Goal: Contribute content: Add original content to the website for others to see

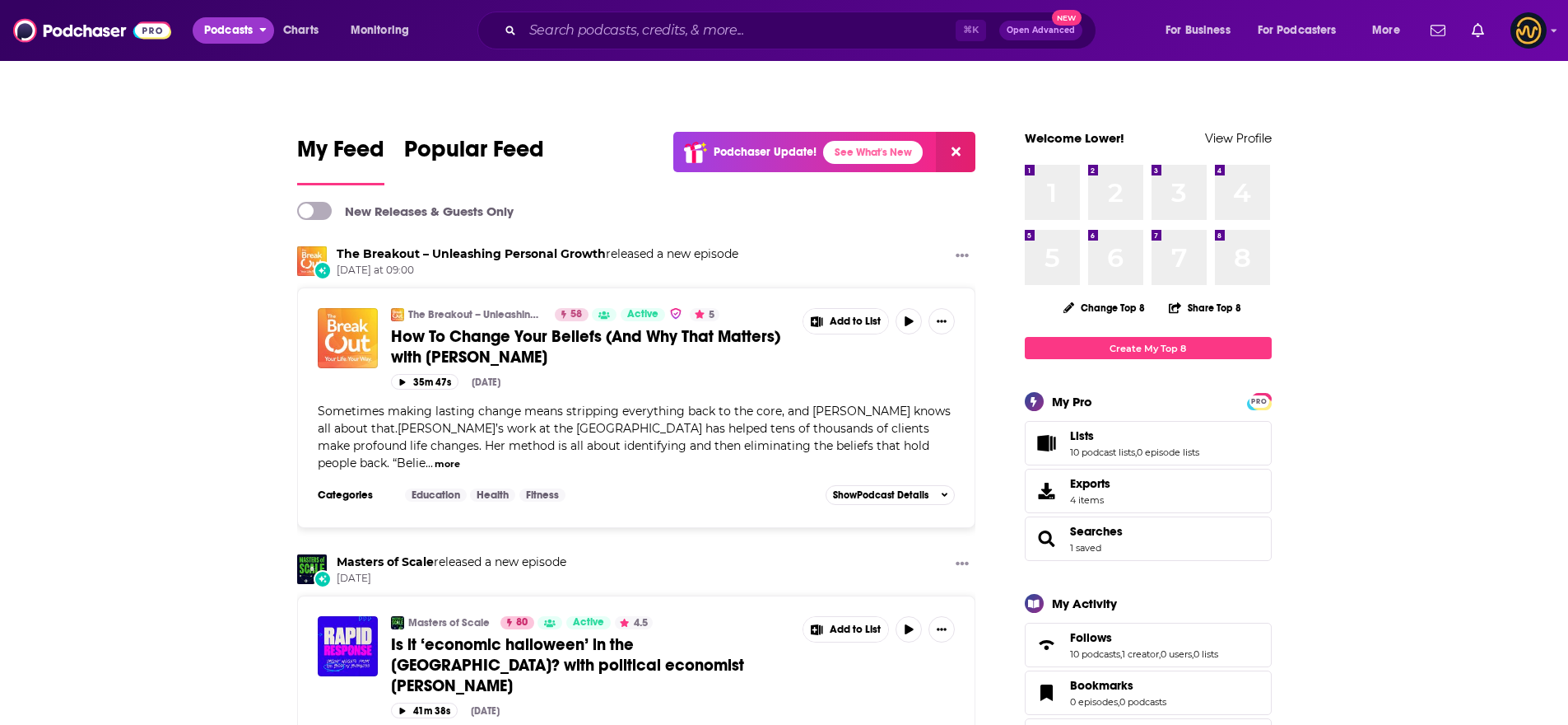
click at [236, 40] on span "Podcasts" at bounding box center [228, 29] width 48 height 23
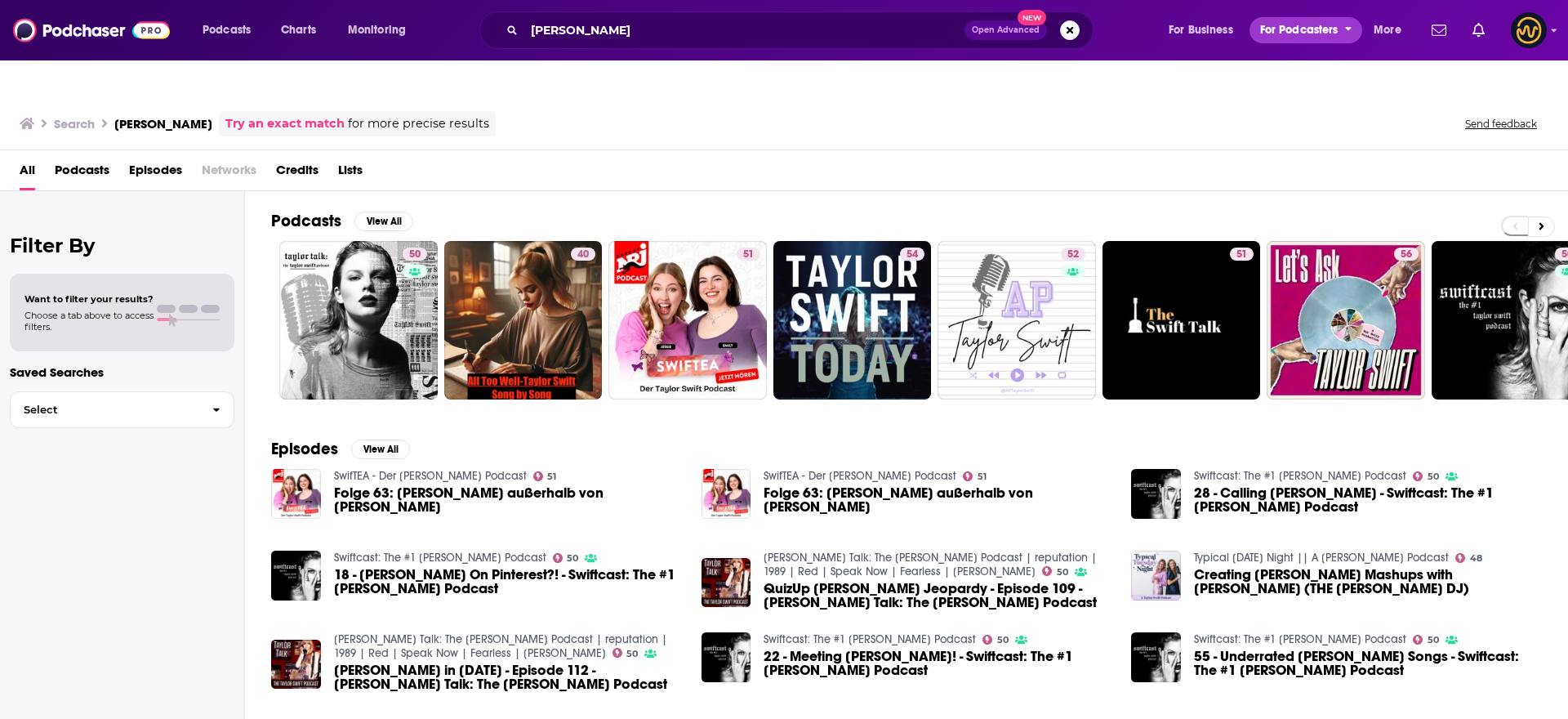
click at [1309, 33] on span "For Podcasters" at bounding box center [1299, 29] width 78 height 22
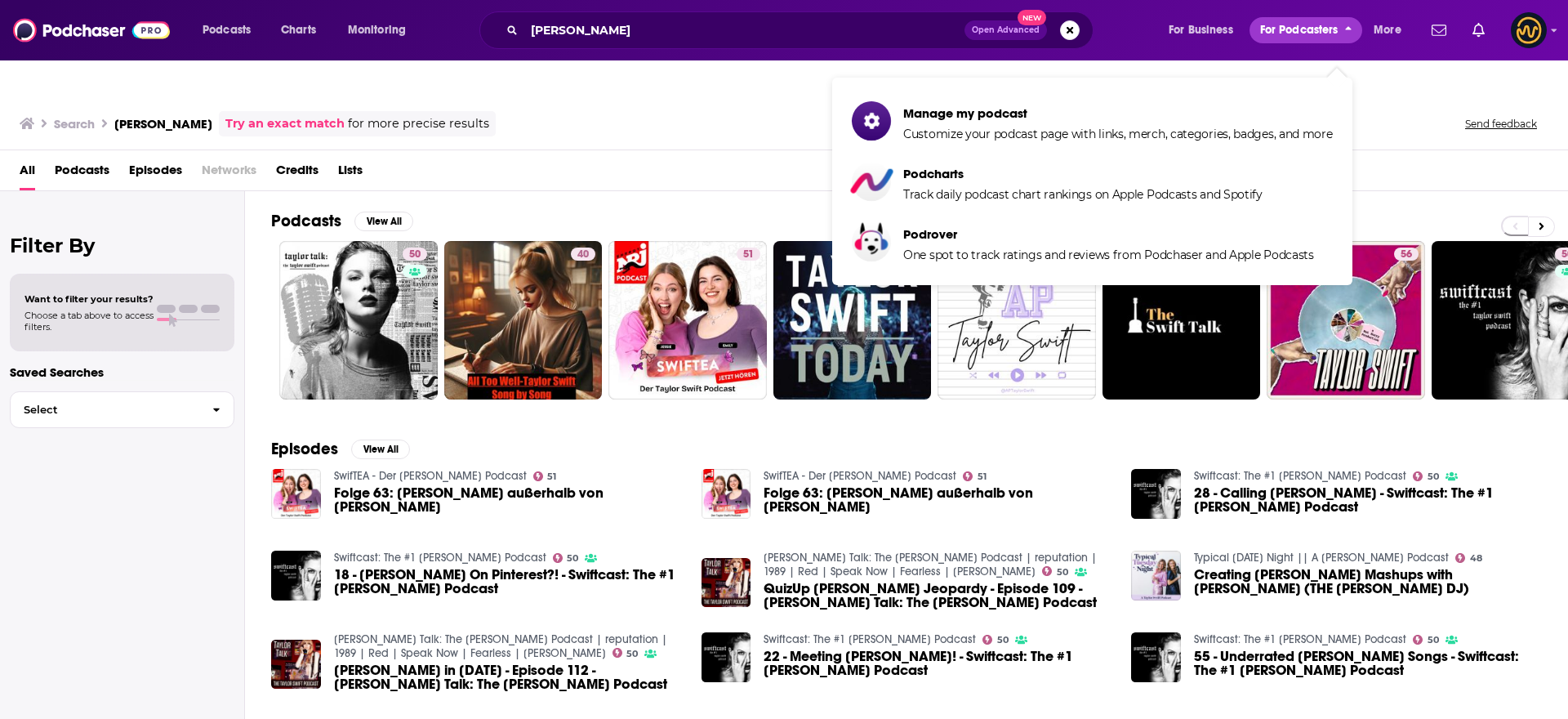
click at [1309, 33] on span "For Podcasters" at bounding box center [1299, 29] width 78 height 22
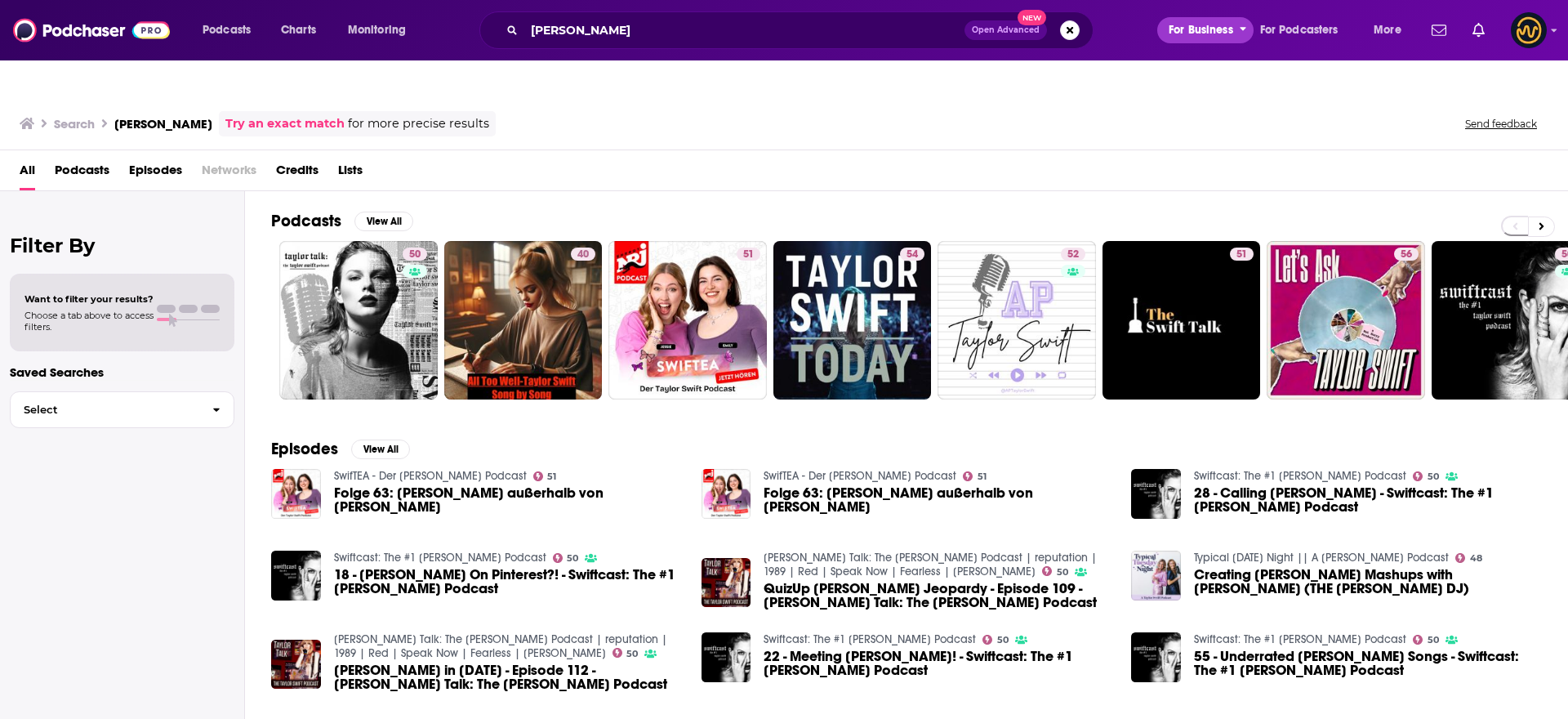
click at [1237, 27] on button "For Business" at bounding box center [1205, 30] width 96 height 26
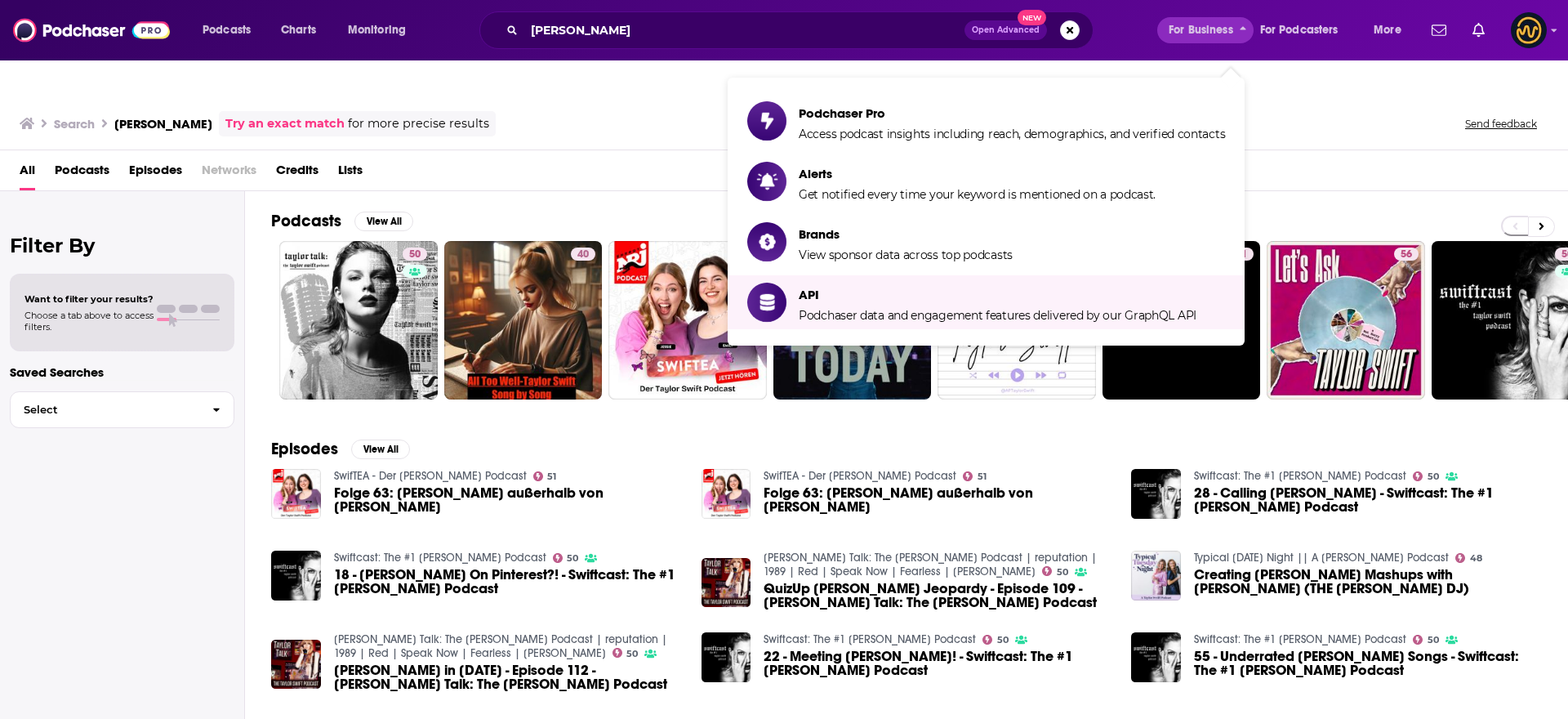
click at [35, 111] on div "Search taylor swift Try an exact match for more precise results" at bounding box center [257, 124] width 476 height 25
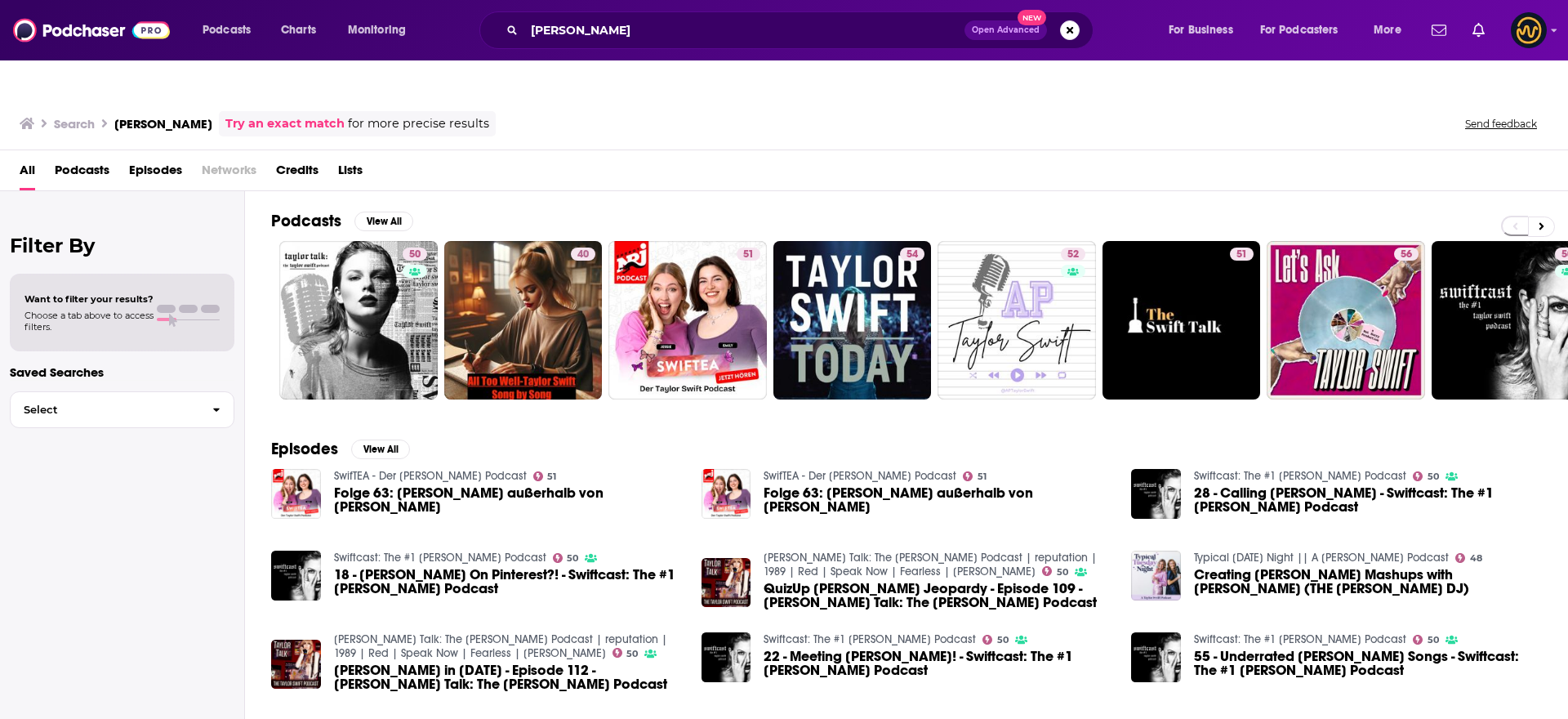
click at [25, 118] on icon at bounding box center [26, 124] width 15 height 12
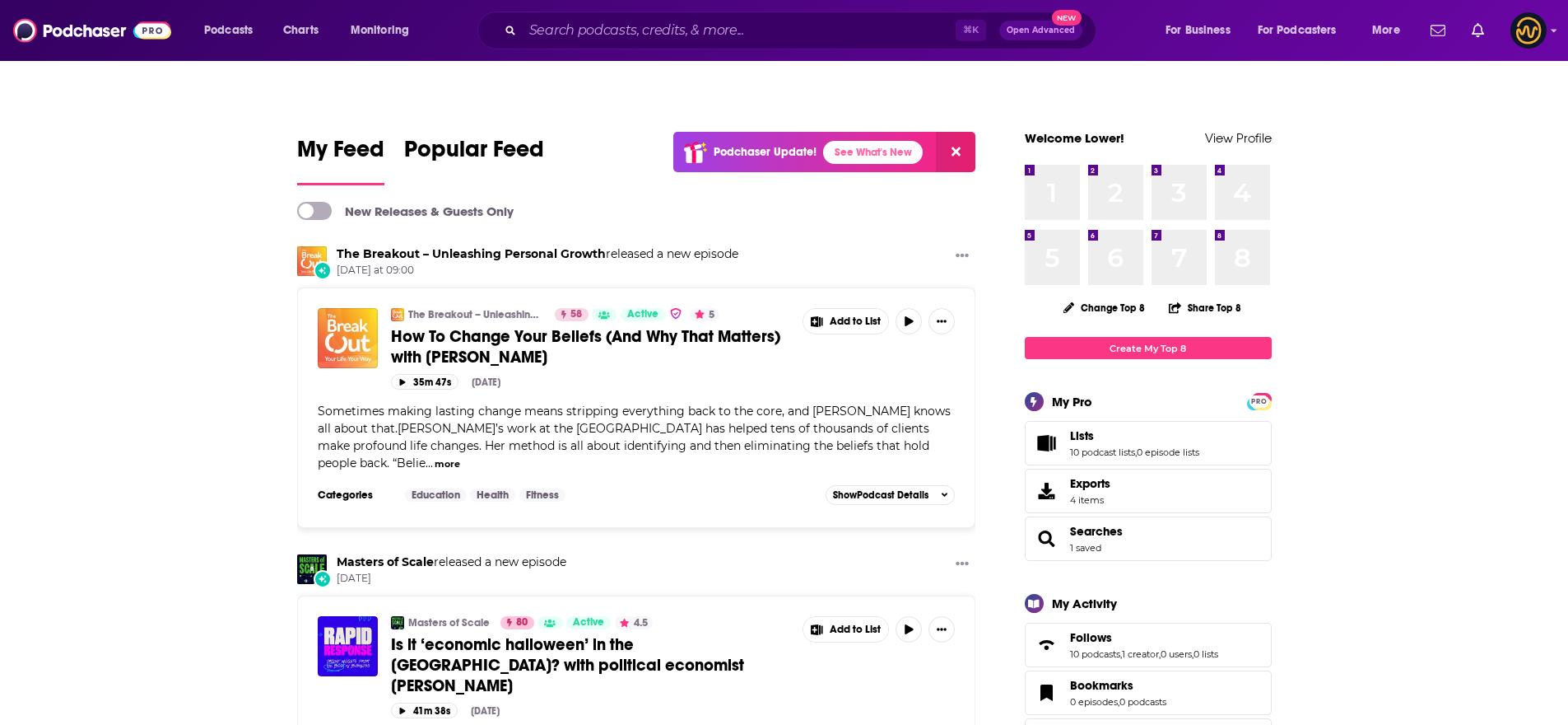
click at [590, 404] on span "Sometimes making lasting change means stripping everything back to the core, an…" at bounding box center [634, 437] width 633 height 67
click at [688, 374] on div "35m 47s Aug 13th, 2025" at bounding box center [673, 382] width 565 height 16
click at [321, 201] on span at bounding box center [314, 210] width 34 height 18
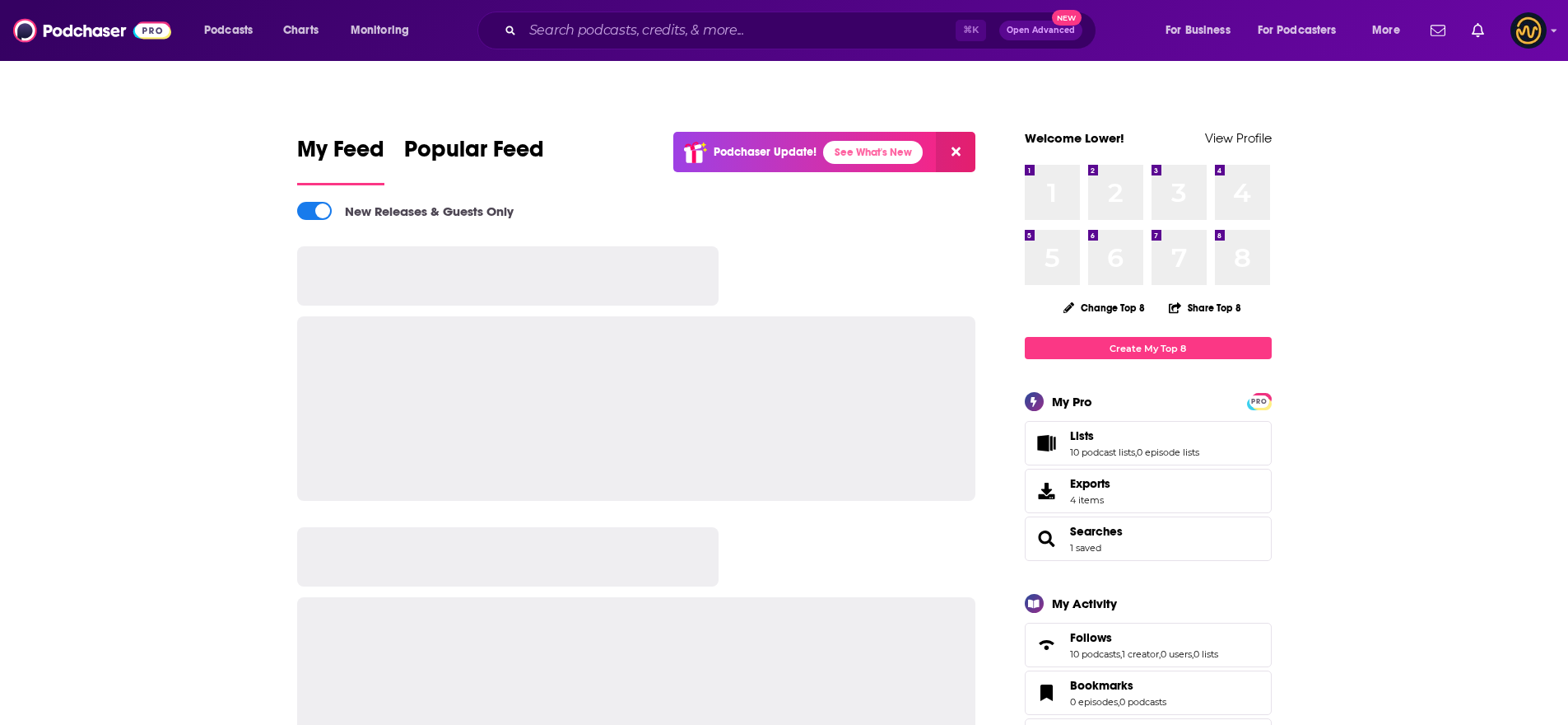
click at [319, 203] on span at bounding box center [322, 210] width 15 height 15
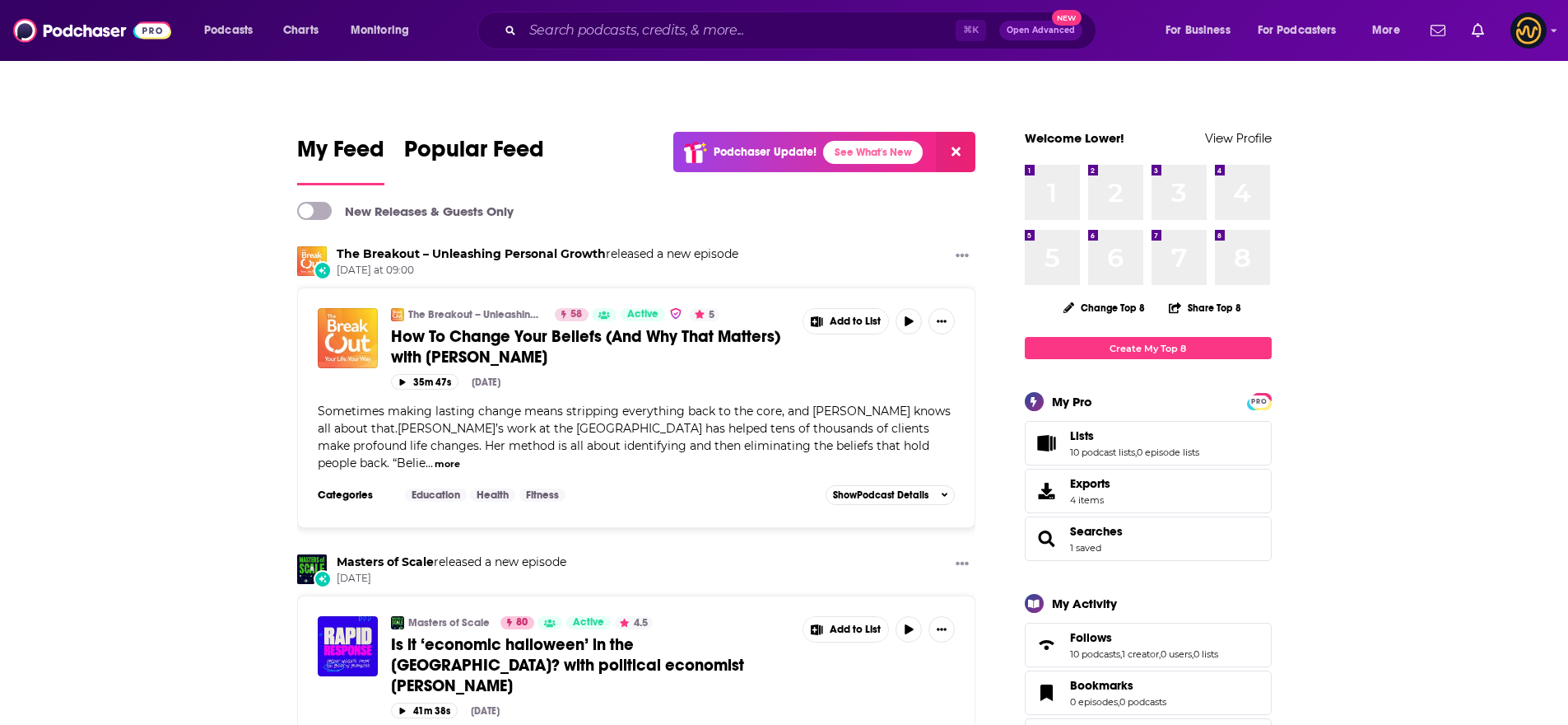
click at [963, 132] on button at bounding box center [955, 151] width 39 height 40
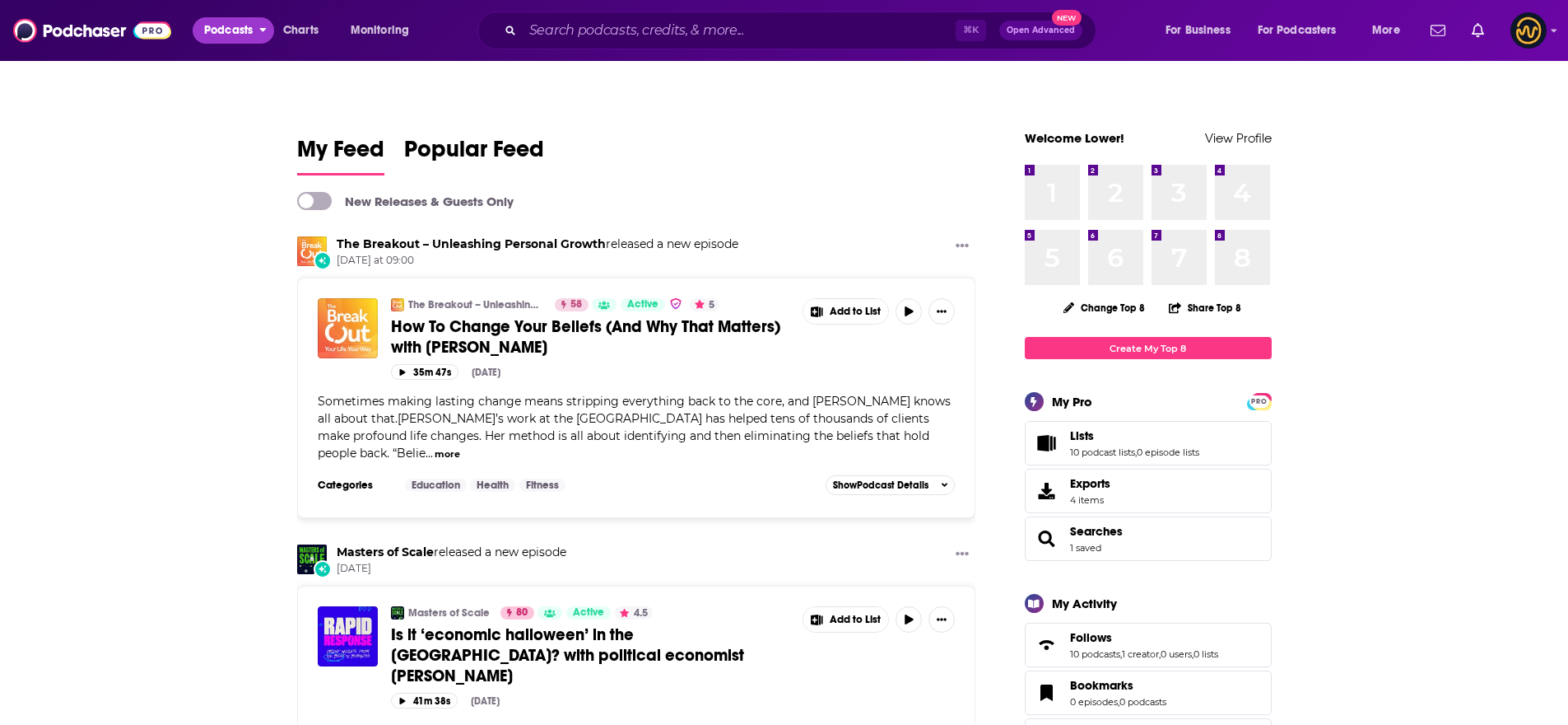
click at [249, 31] on span "Podcasts" at bounding box center [228, 29] width 48 height 23
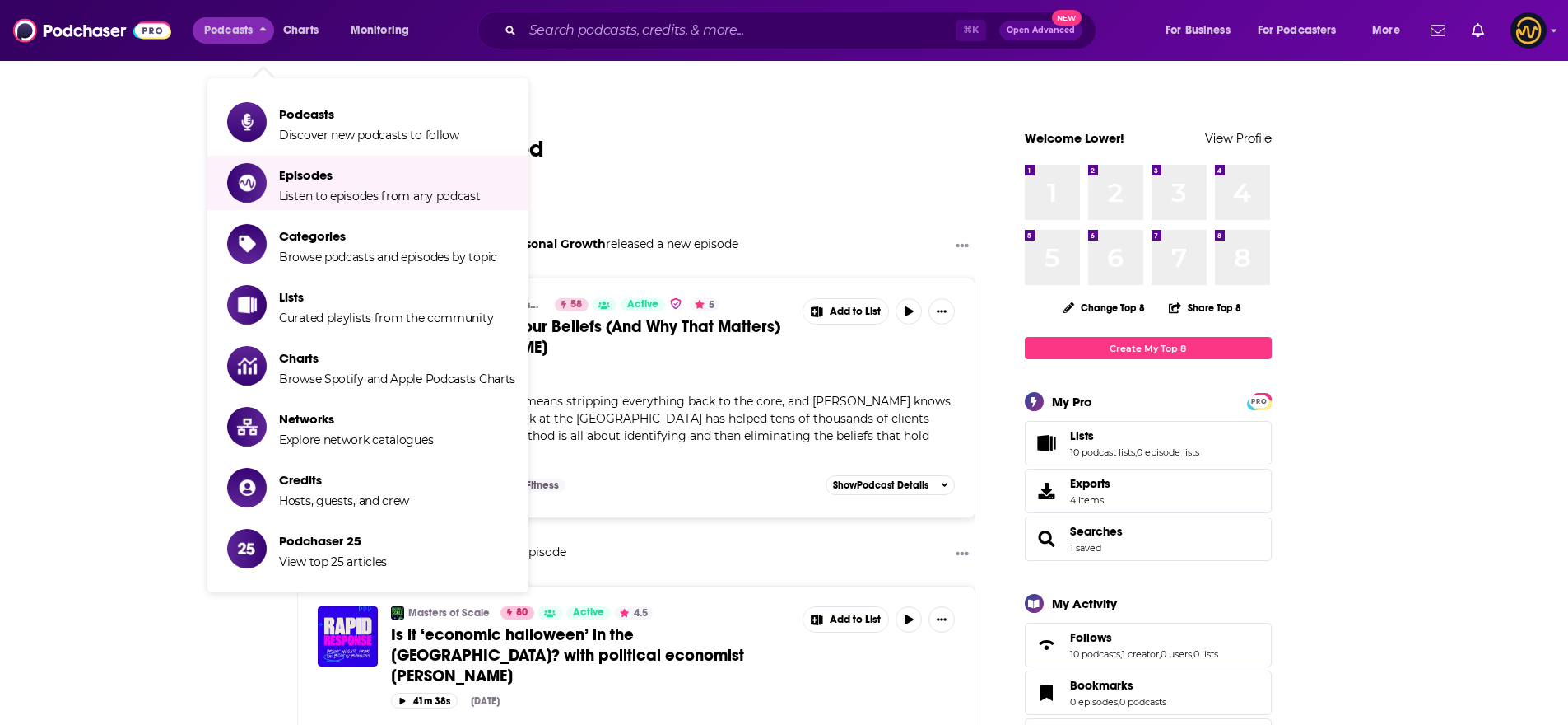
click at [655, 325] on div "The Breakout – Unleashing Personal Growth 58 Active 5 How To Change Your Belief…" at bounding box center [673, 330] width 565 height 66
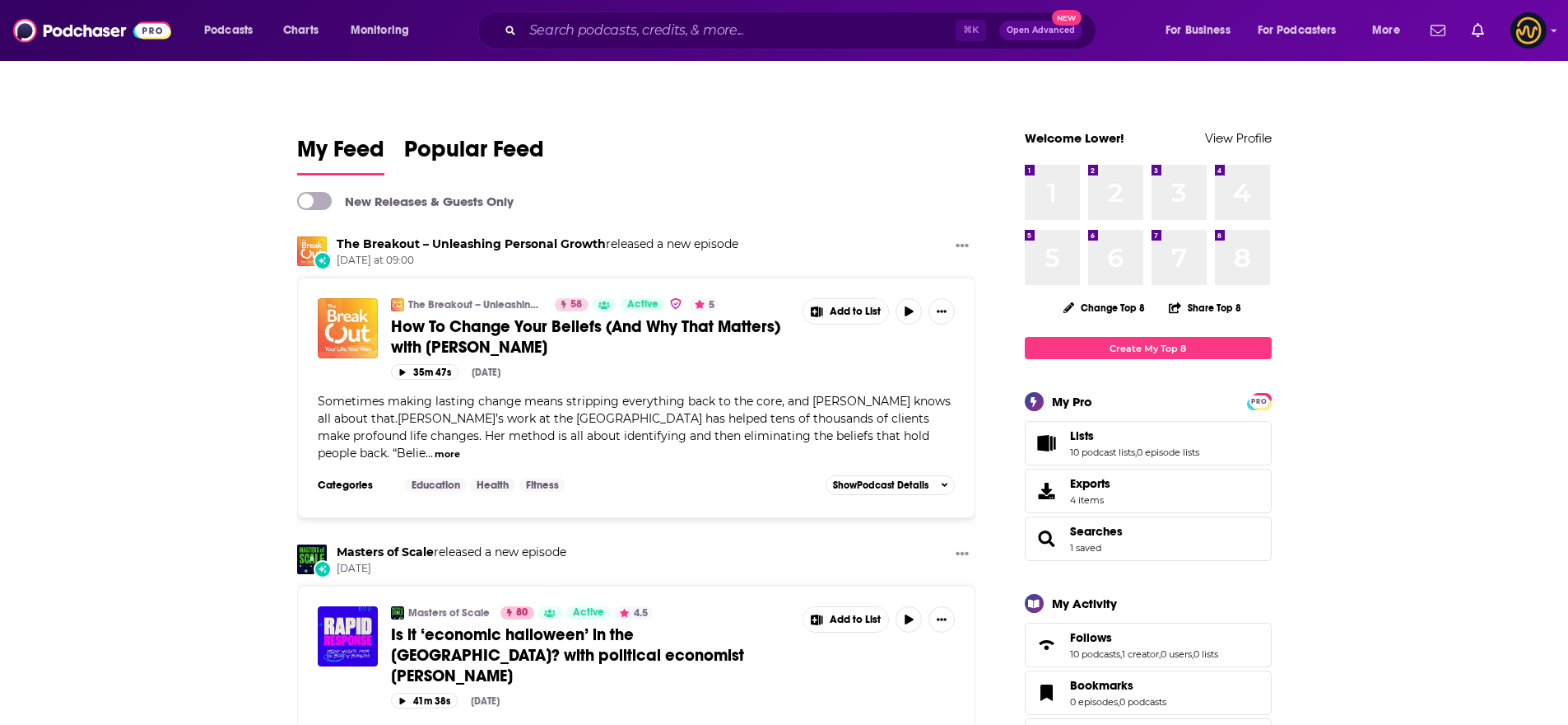
click at [666, 316] on span "How To Change Your Beliefs (And Why That Matters) with Shelly Lefkoe" at bounding box center [585, 337] width 390 height 41
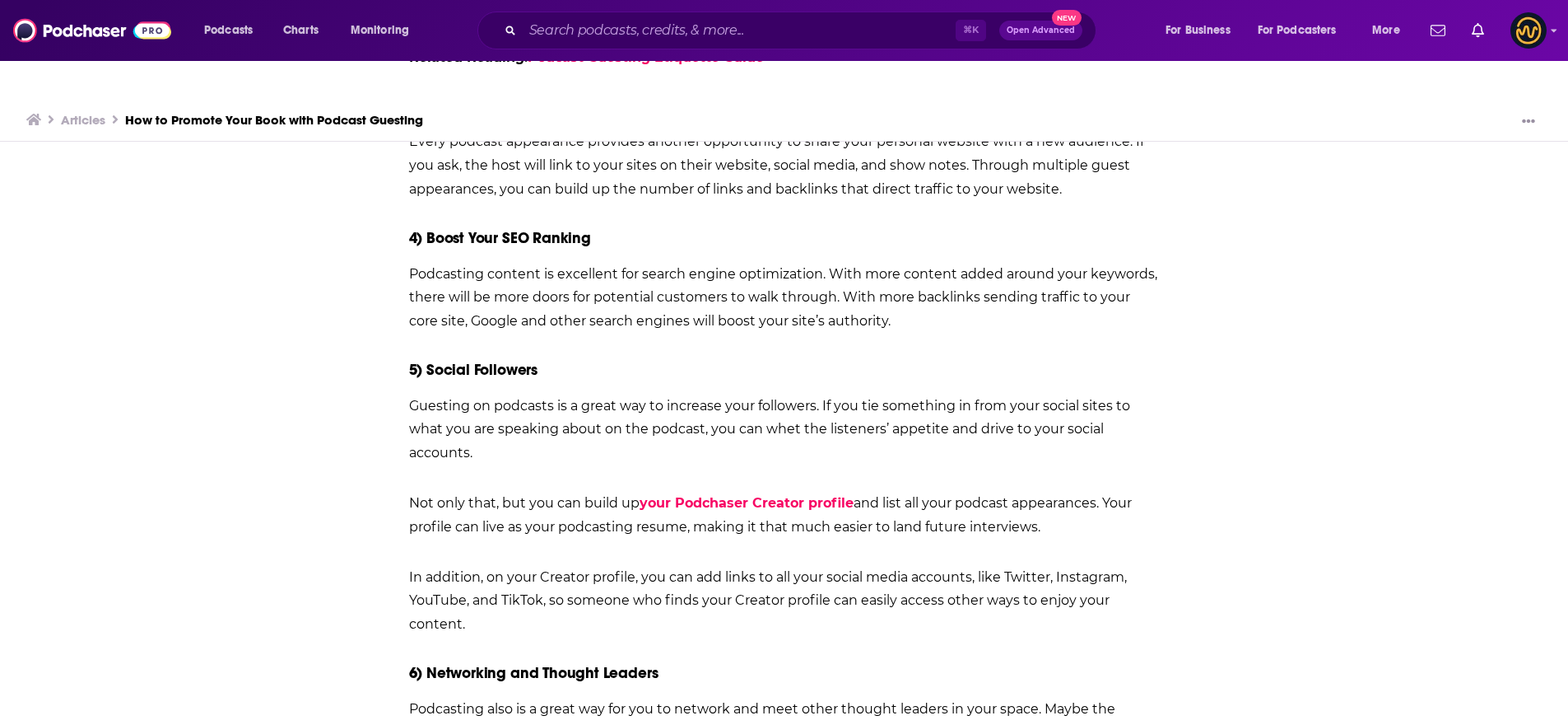
scroll to position [2519, 0]
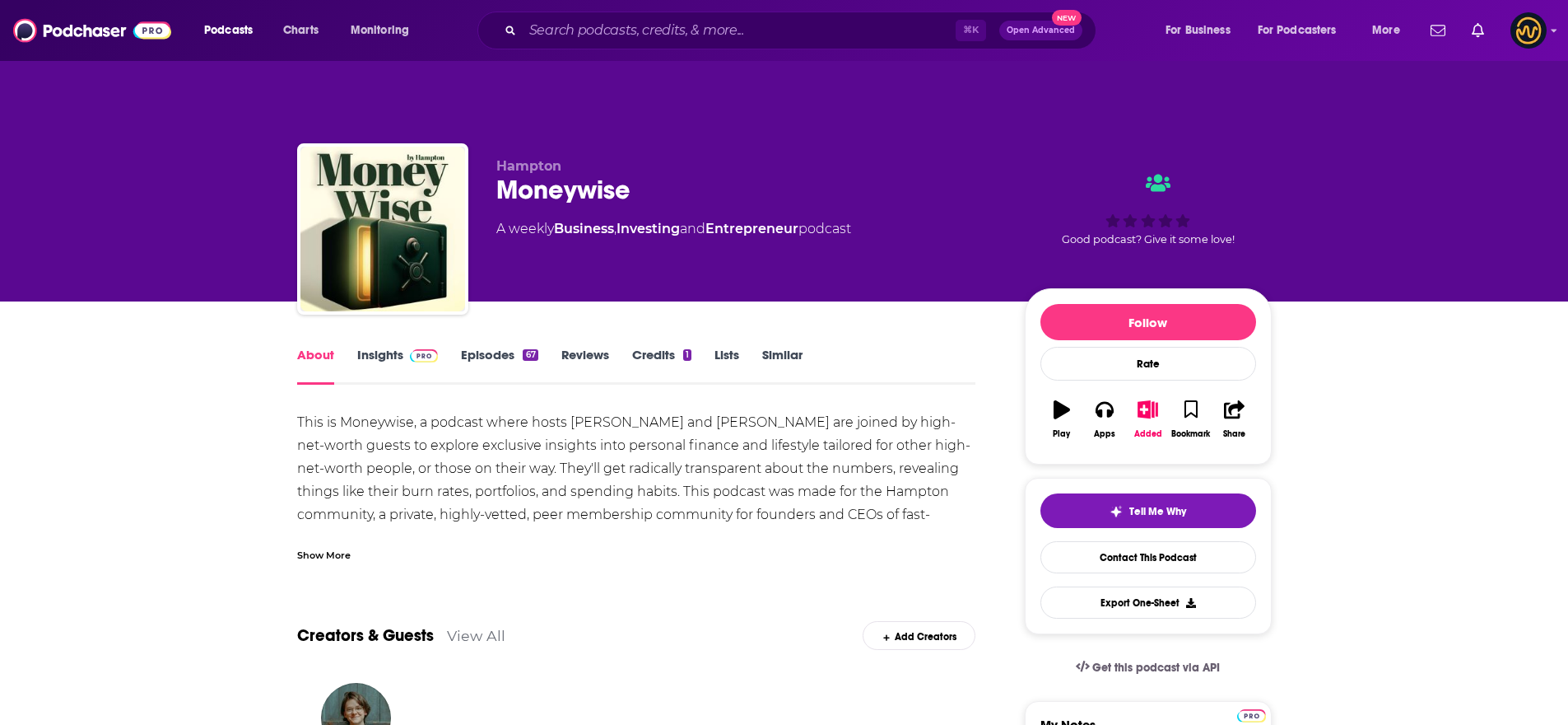
click at [413, 349] on img at bounding box center [423, 355] width 28 height 13
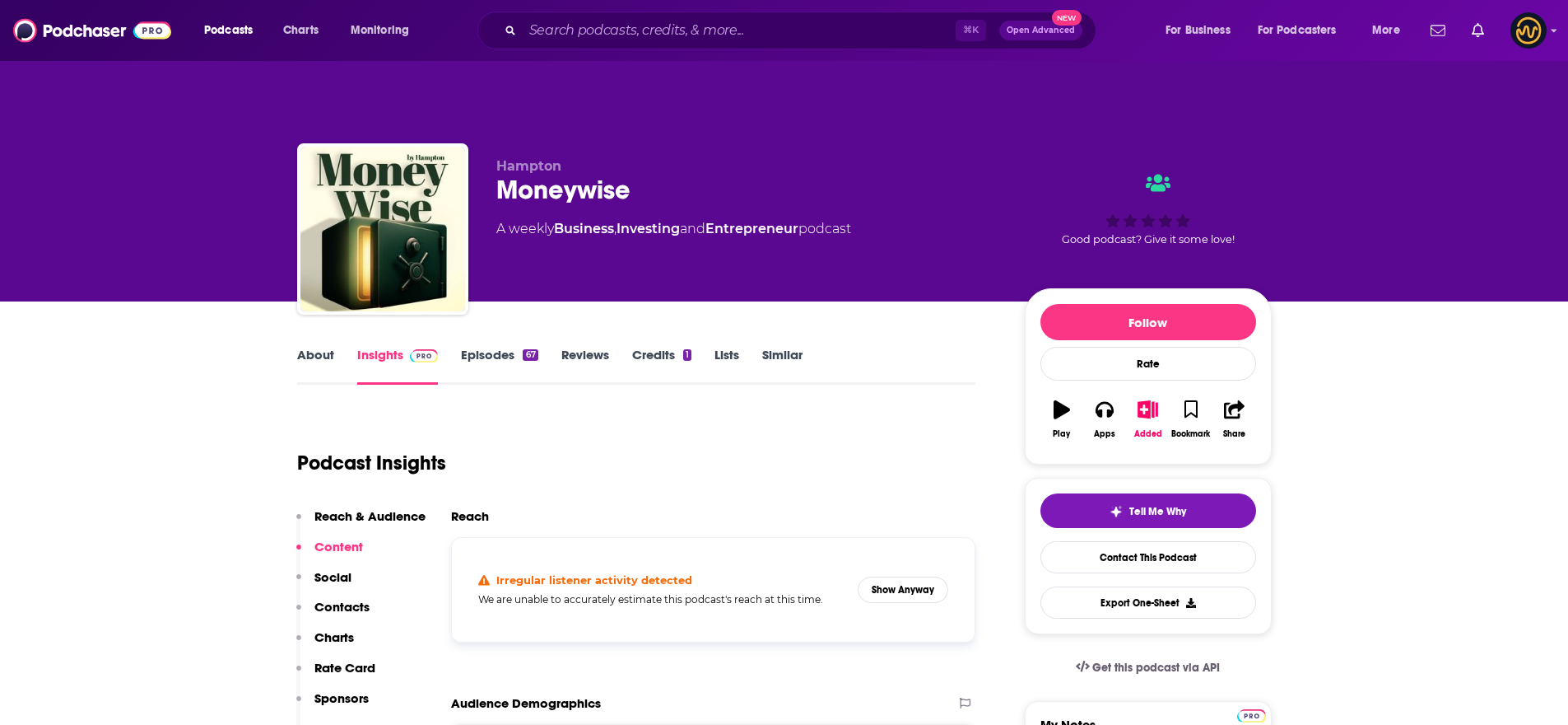
click at [315, 347] on link "About" at bounding box center [316, 365] width 37 height 38
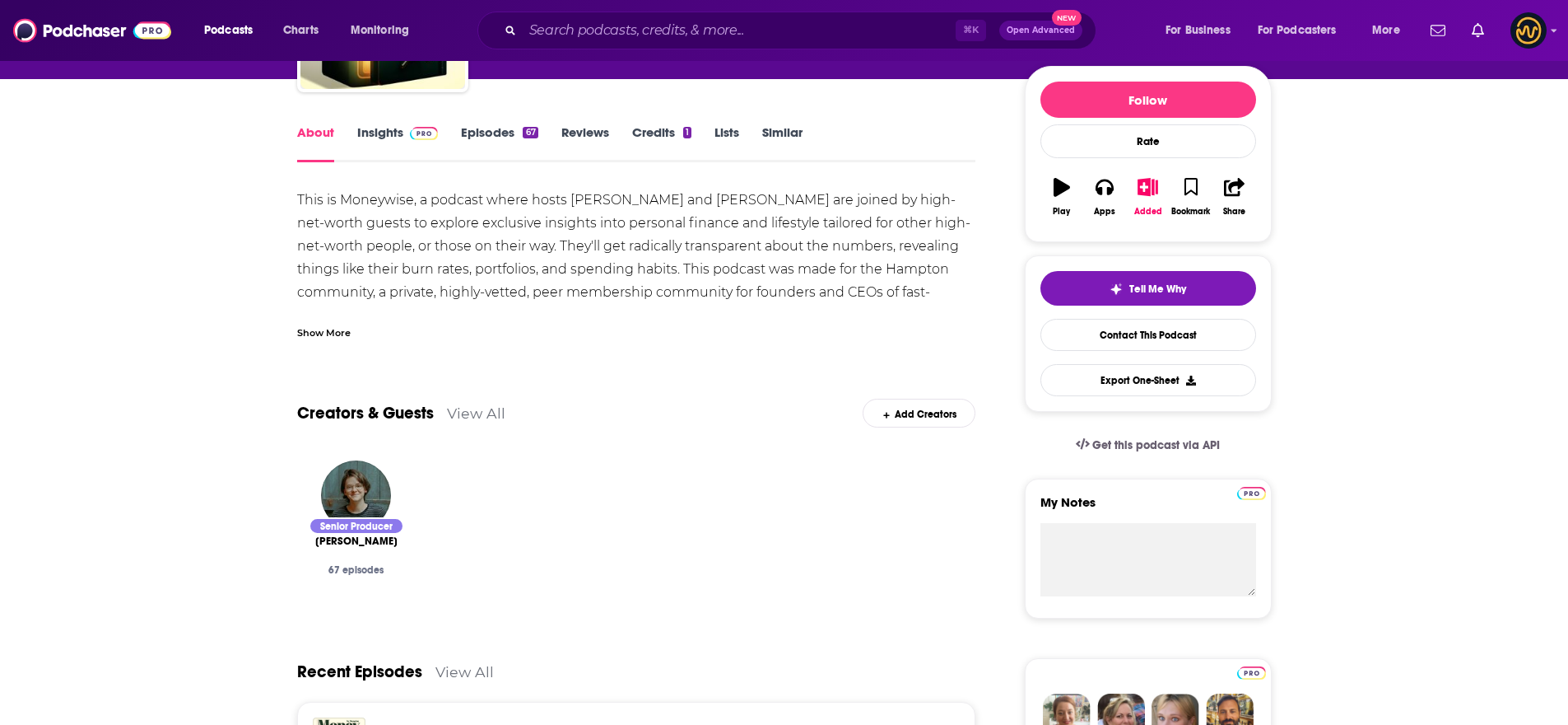
scroll to position [232, 0]
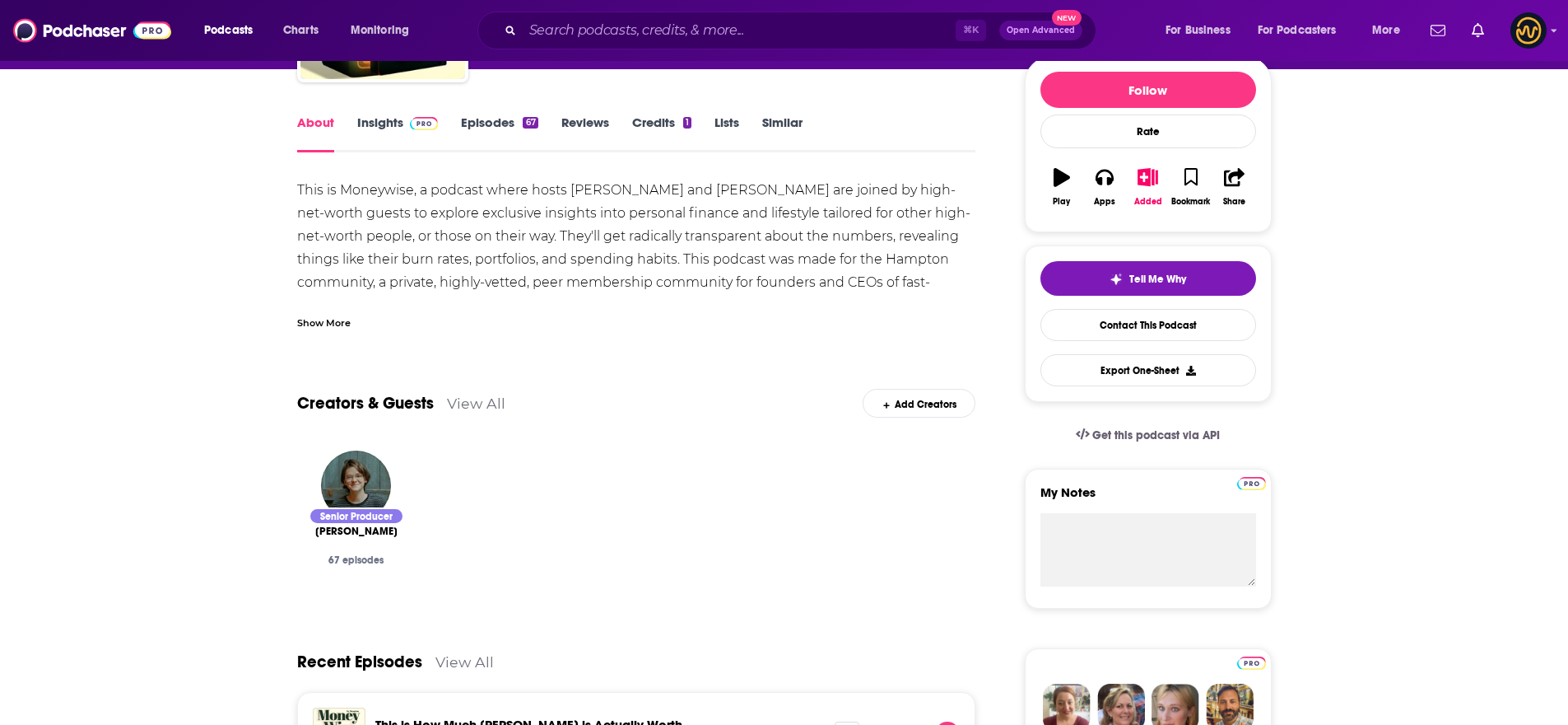
click at [929, 389] on div "Add Creators" at bounding box center [919, 403] width 113 height 28
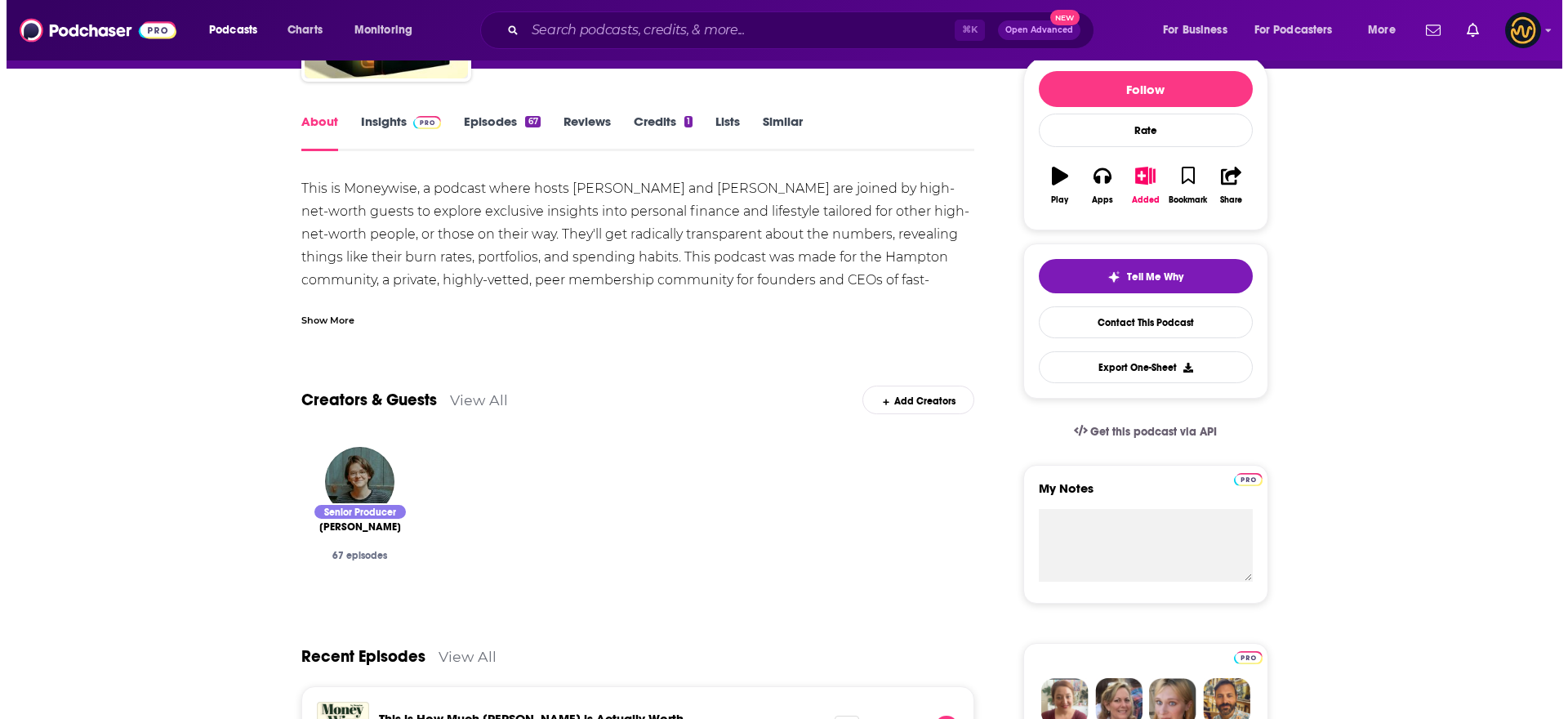
scroll to position [0, 0]
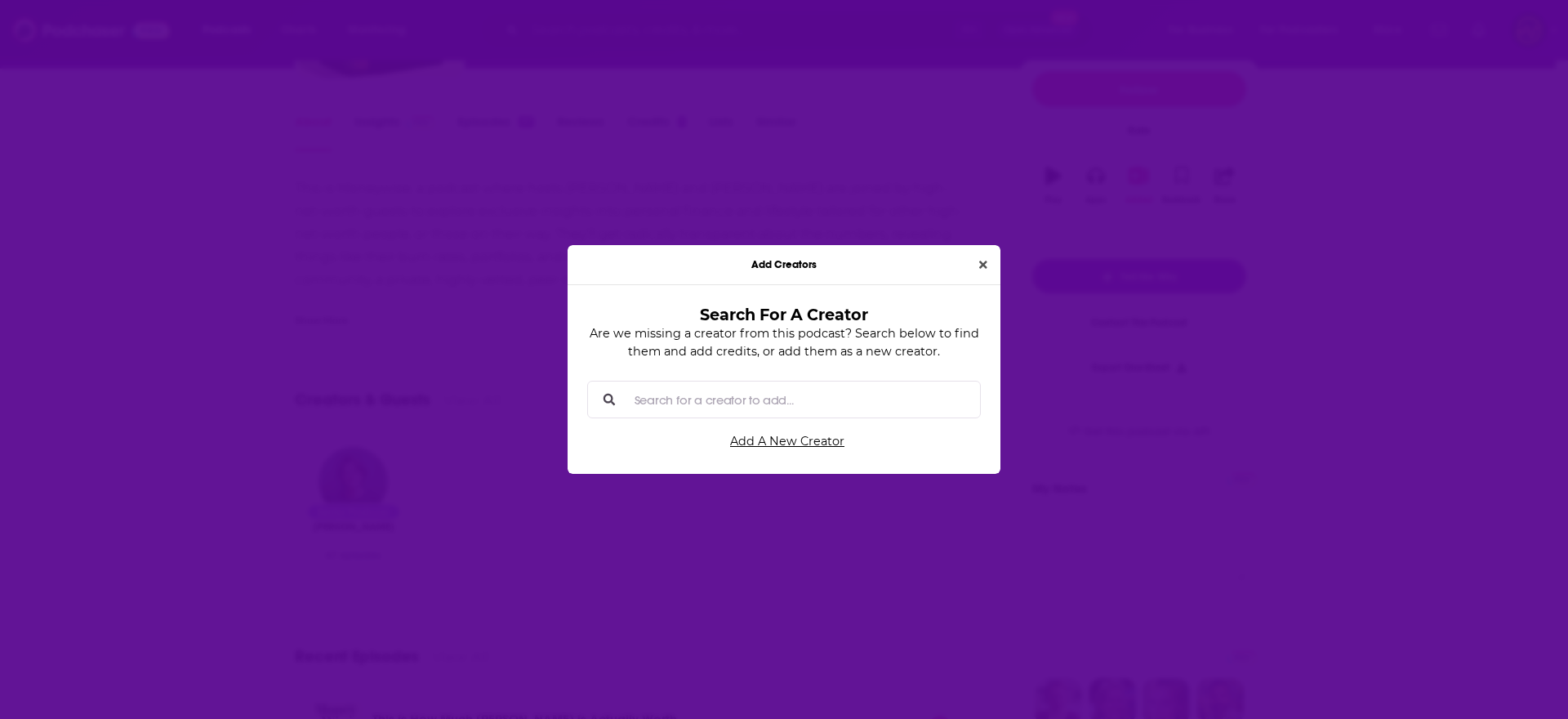
click at [812, 390] on input "Search for a creator to add..." at bounding box center [798, 399] width 339 height 37
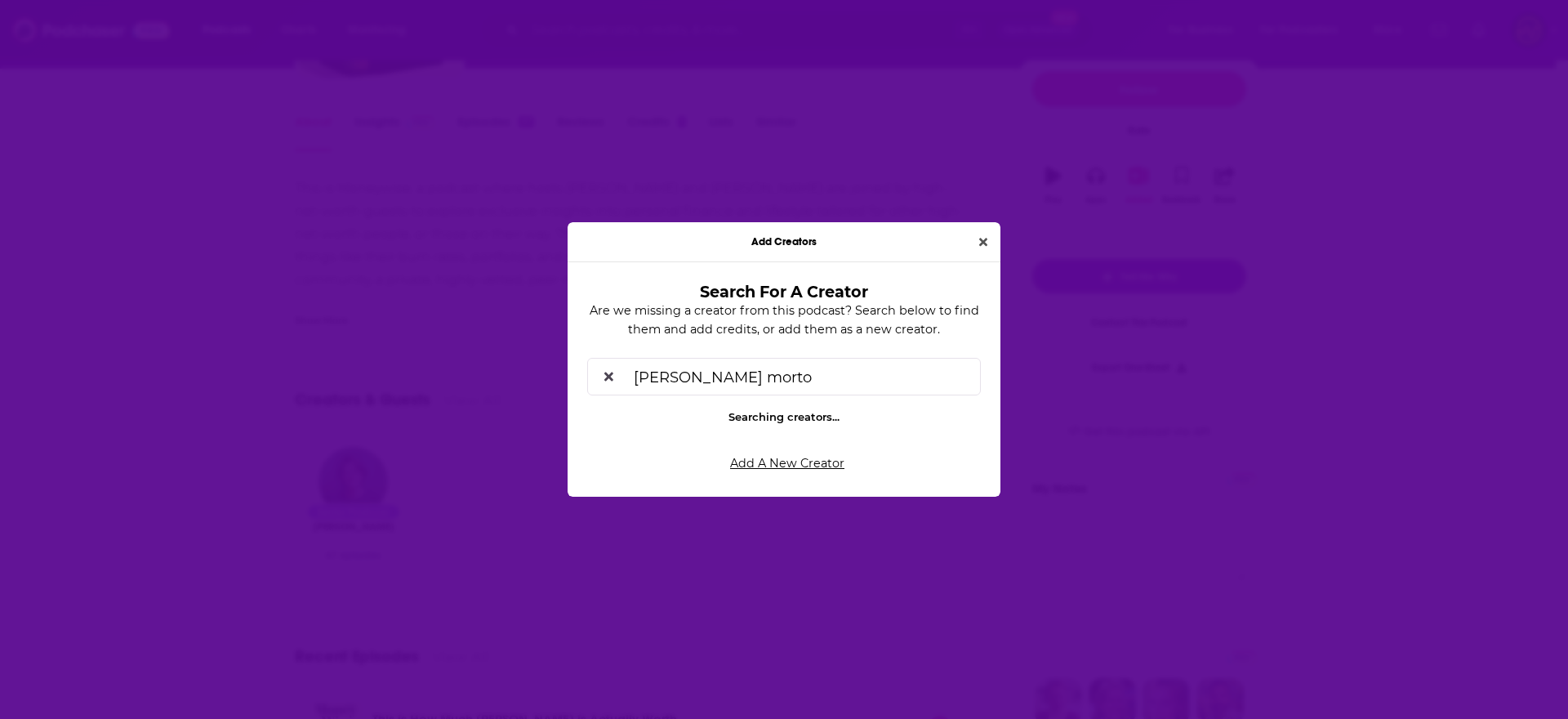
type input "harry morton"
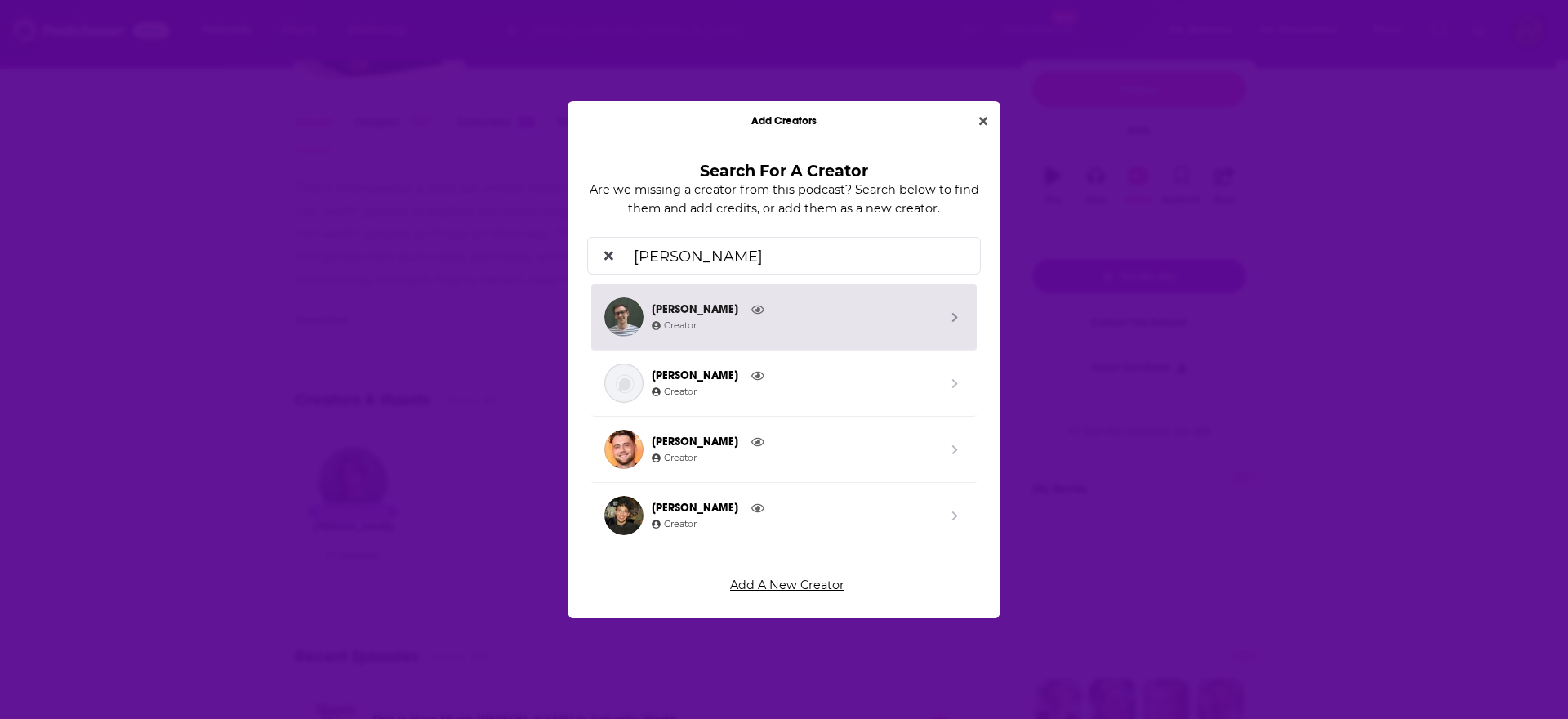
click at [790, 325] on span "Creator" at bounding box center [795, 325] width 286 height 15
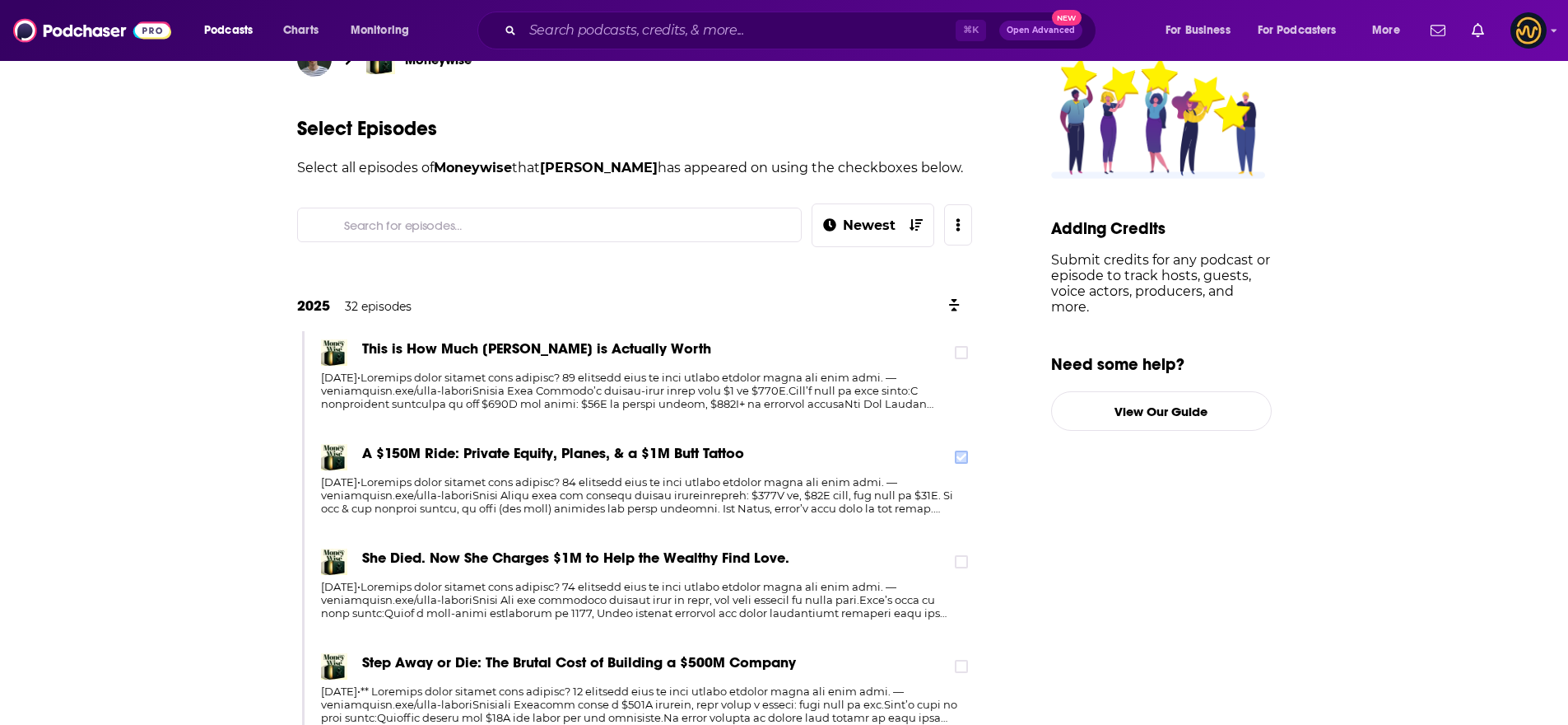
scroll to position [124, 0]
click at [964, 450] on label at bounding box center [960, 456] width 13 height 13
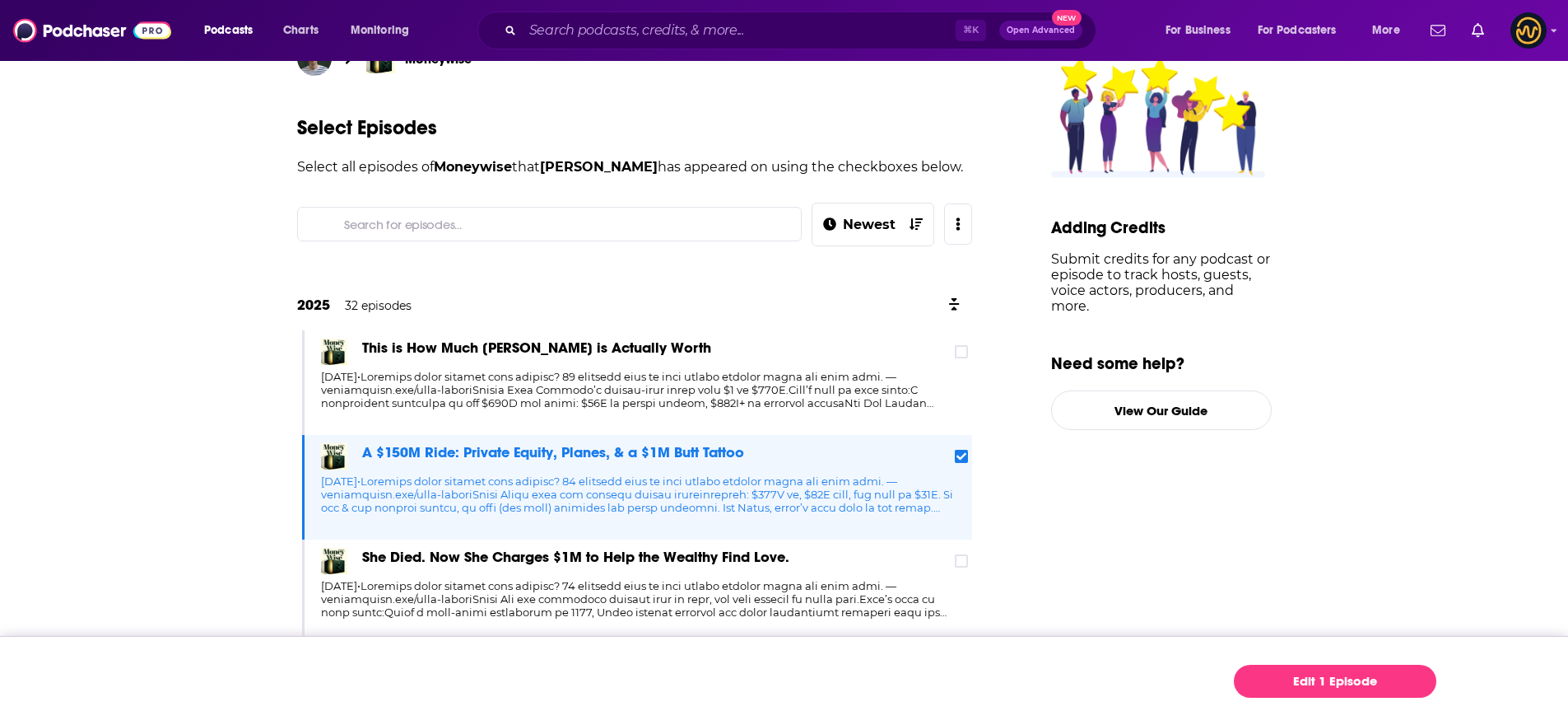
click at [965, 451] on icon at bounding box center [961, 456] width 10 height 10
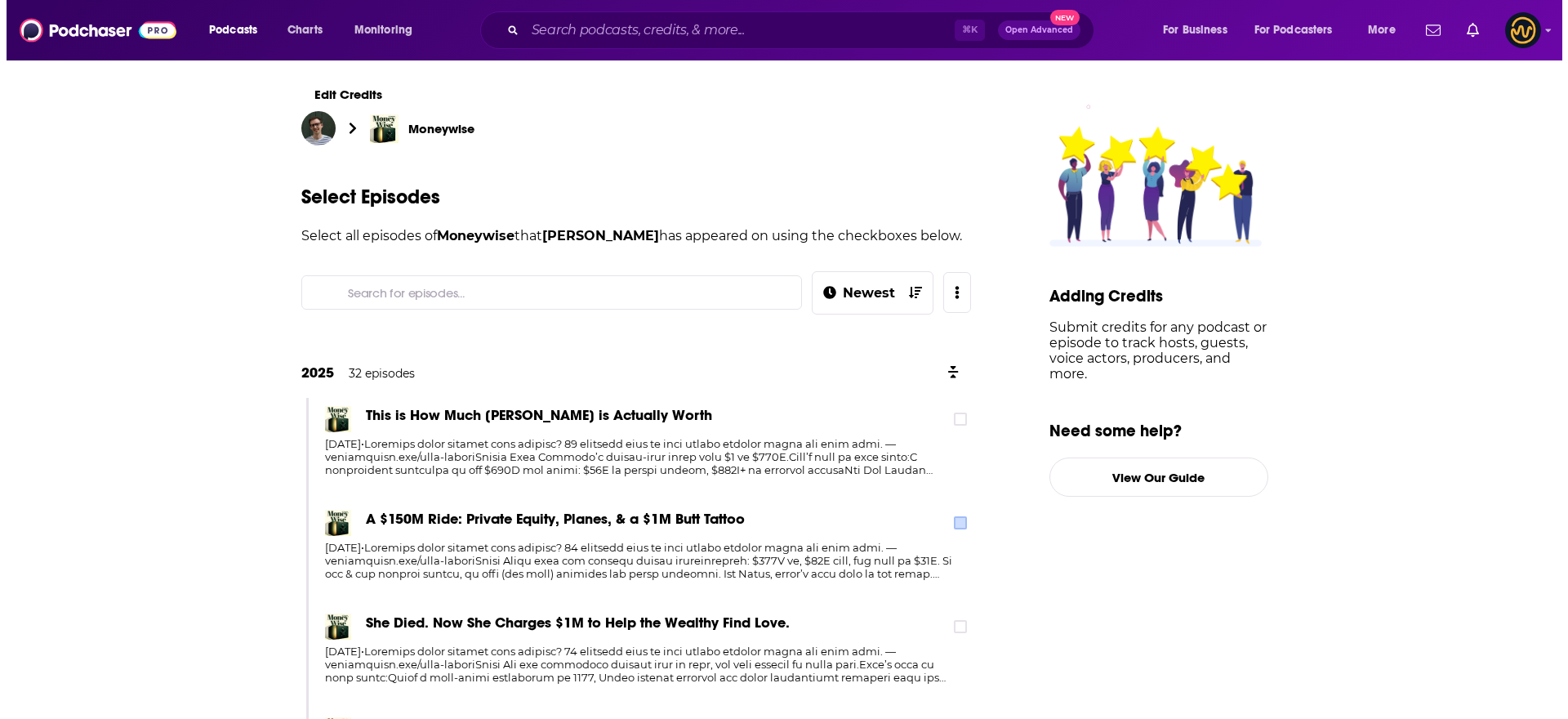
scroll to position [0, 0]
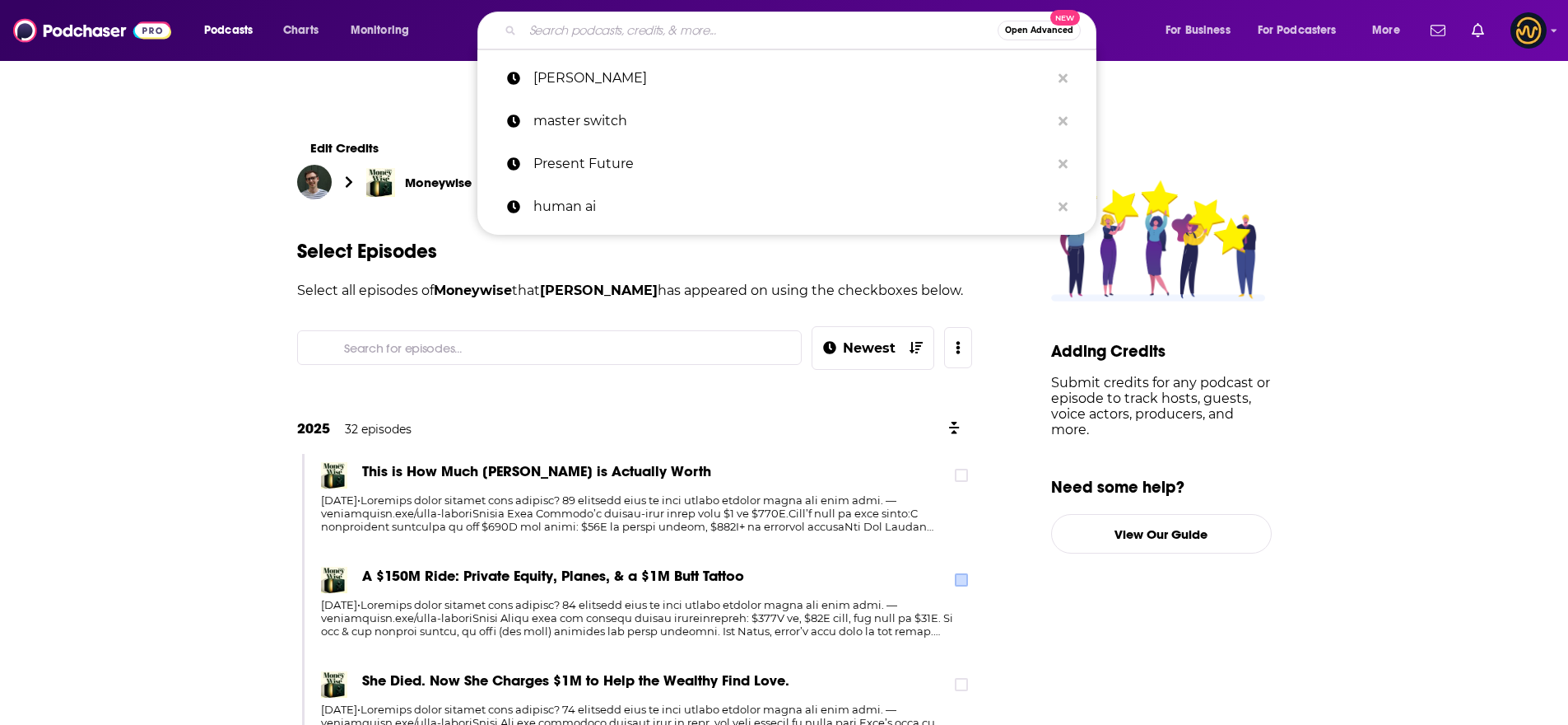
click at [688, 25] on input "Search podcasts, credits, & more..." at bounding box center [760, 30] width 475 height 27
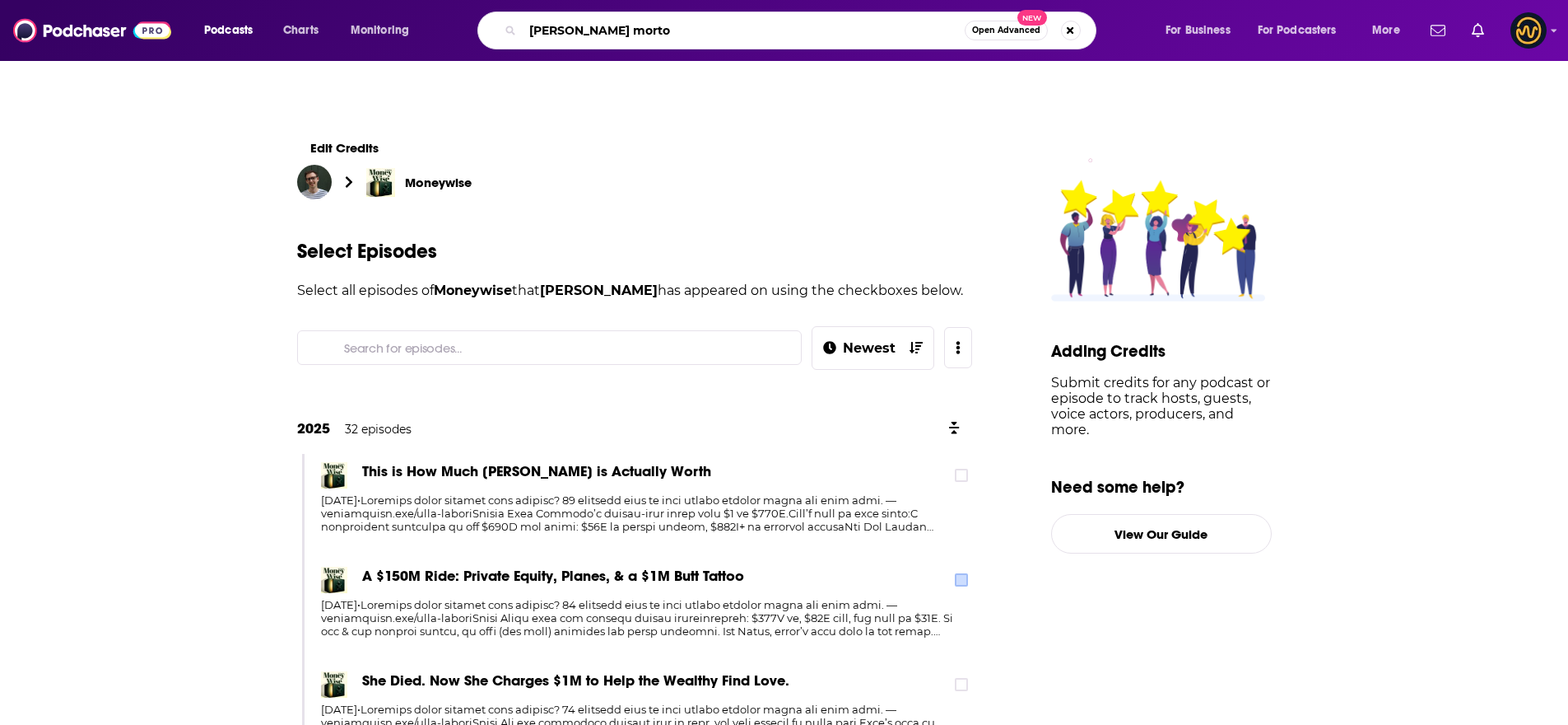
type input "harry morton"
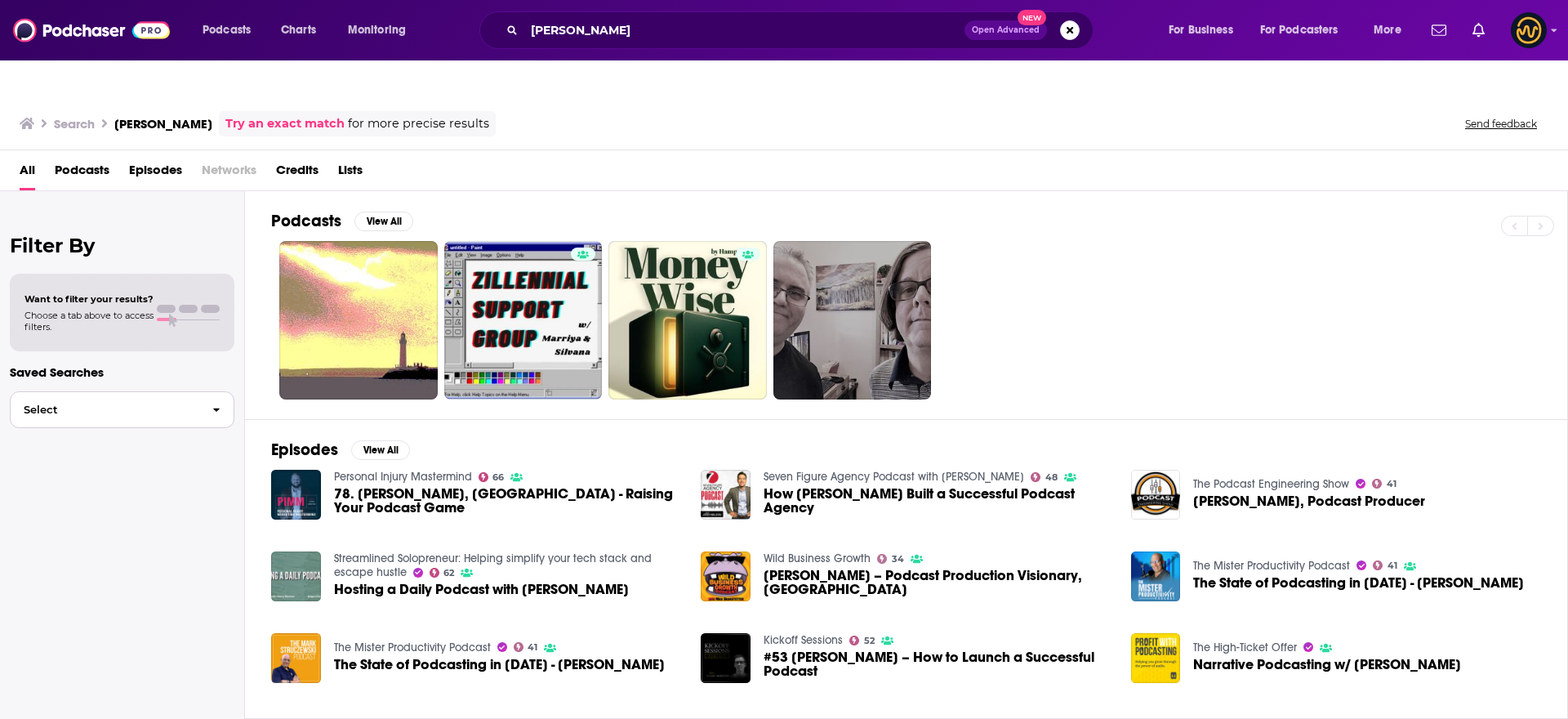
click at [126, 404] on span "Select" at bounding box center [105, 409] width 189 height 11
click at [174, 116] on h3 "harry morton" at bounding box center [163, 124] width 98 height 16
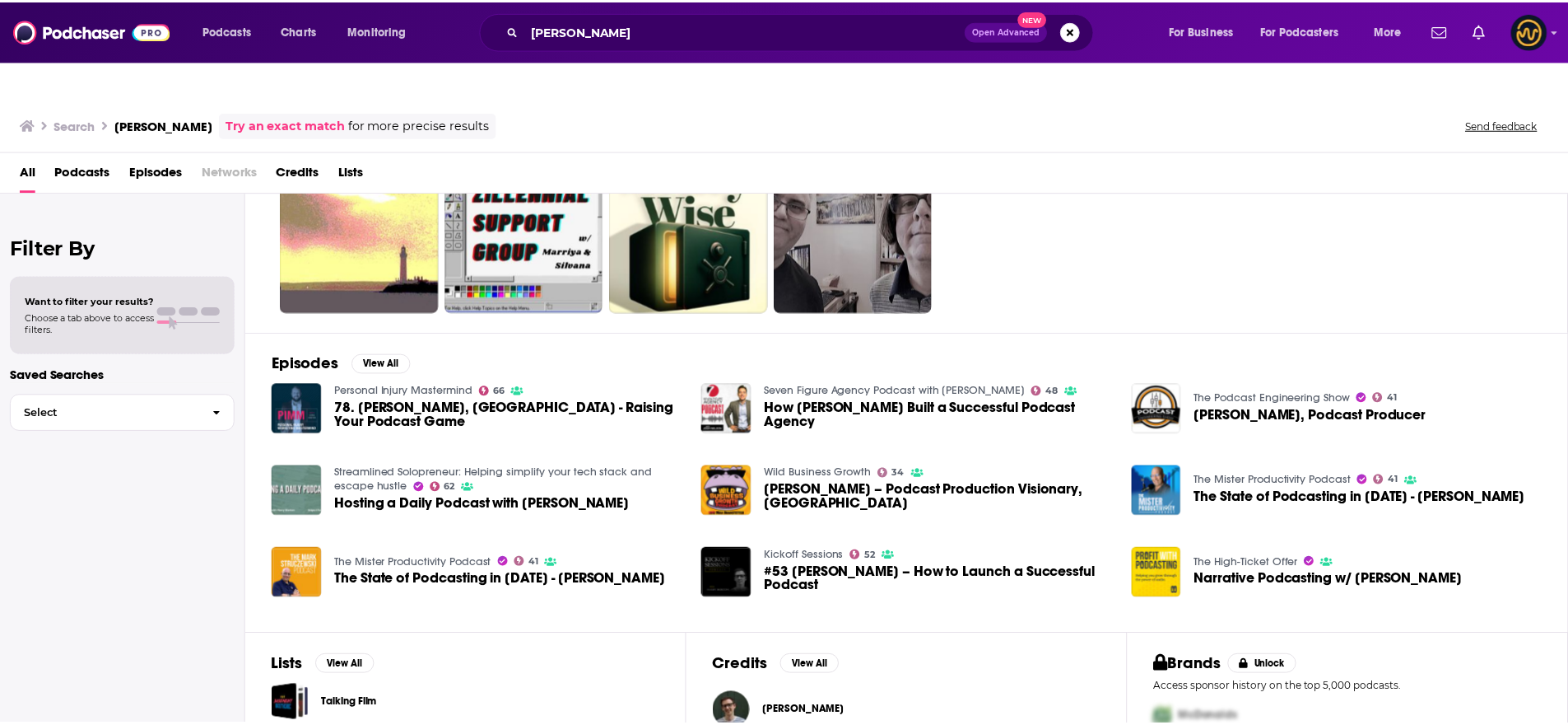
scroll to position [159, 0]
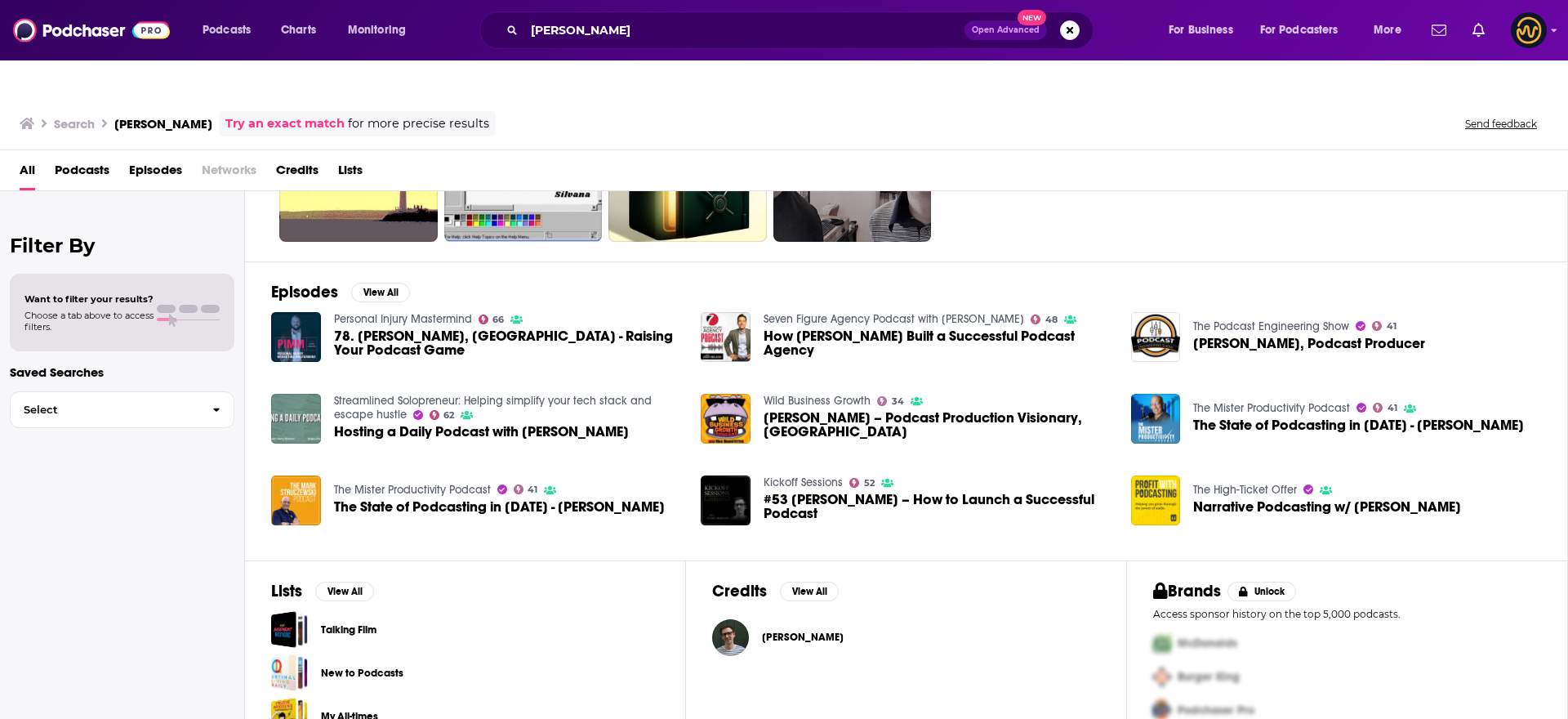
click at [770, 630] on span "[PERSON_NAME]" at bounding box center [803, 636] width 82 height 13
